Goal: Find contact information: Find contact information

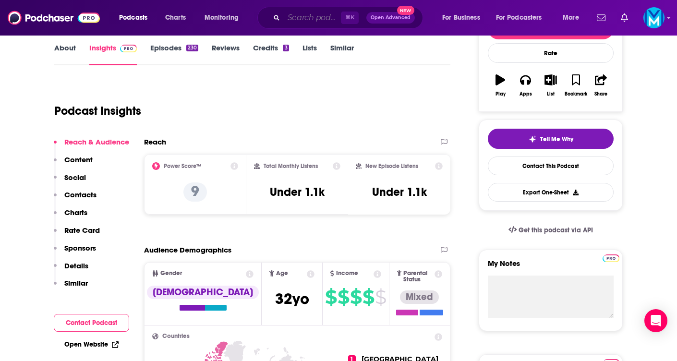
click at [299, 18] on input "Search podcasts, credits, & more..." at bounding box center [312, 17] width 57 height 15
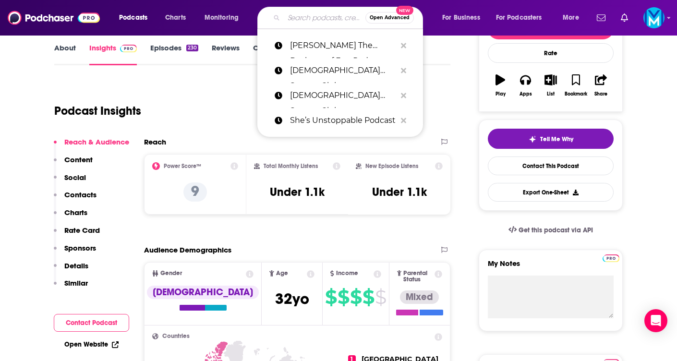
paste input "[PERSON_NAME] Show"
type input "[PERSON_NAME] Show"
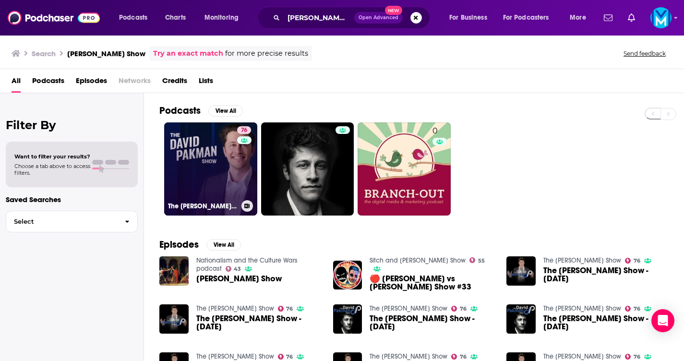
click at [199, 177] on link "76 The [PERSON_NAME] Show" at bounding box center [210, 168] width 93 height 93
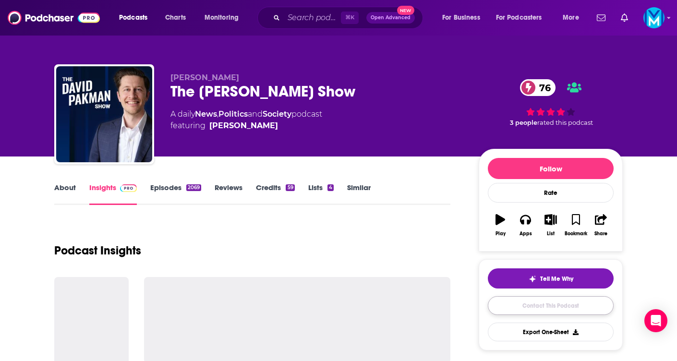
click at [533, 305] on link "Contact This Podcast" at bounding box center [551, 305] width 126 height 19
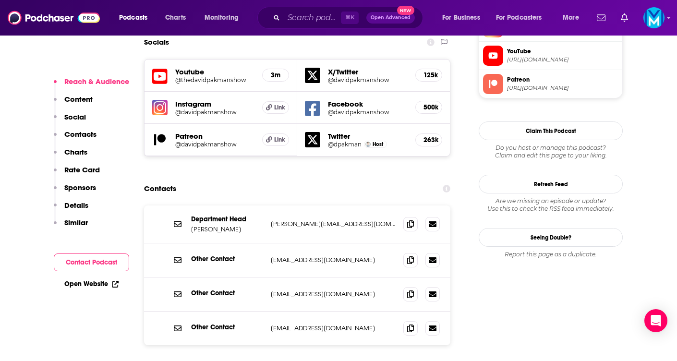
scroll to position [913, 0]
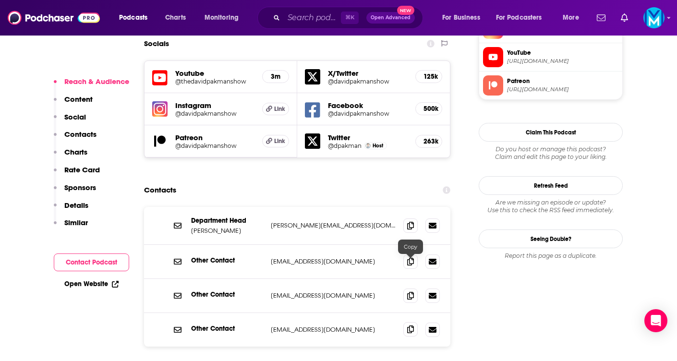
click at [410, 325] on icon at bounding box center [410, 329] width 7 height 8
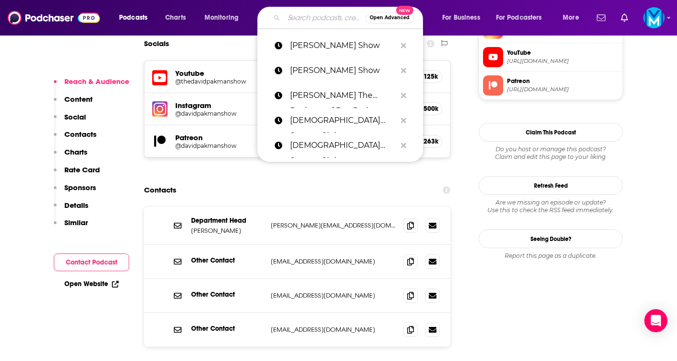
click at [305, 23] on input "Search podcasts, credits, & more..." at bounding box center [325, 17] width 82 height 15
paste input "Secular Talk"
type input "Secular Talk"
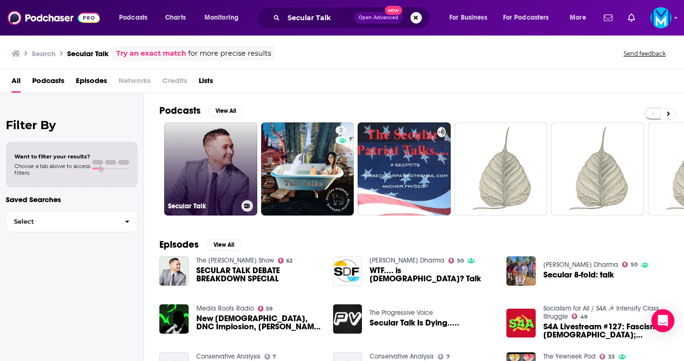
click at [190, 183] on link "Secular Talk" at bounding box center [210, 168] width 93 height 93
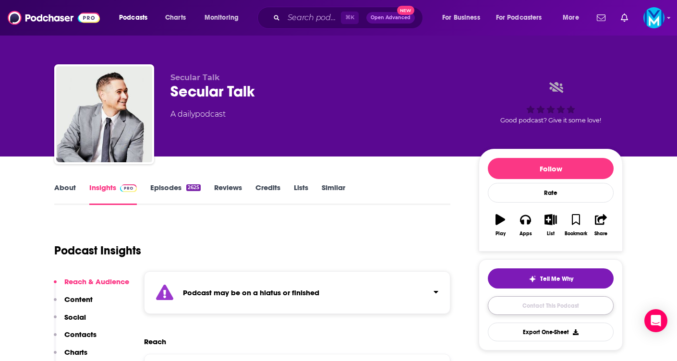
click at [536, 310] on link "Contact This Podcast" at bounding box center [551, 305] width 126 height 19
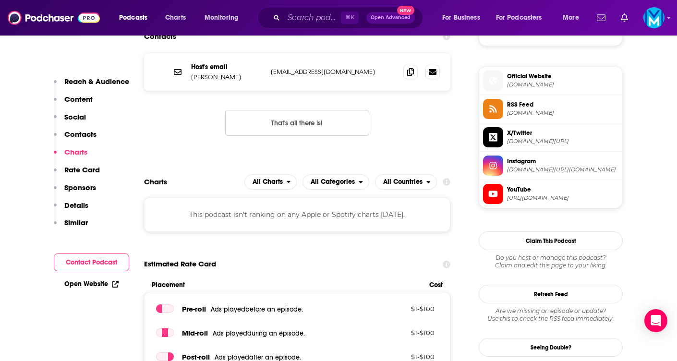
scroll to position [671, 0]
